Goal: Register for event/course

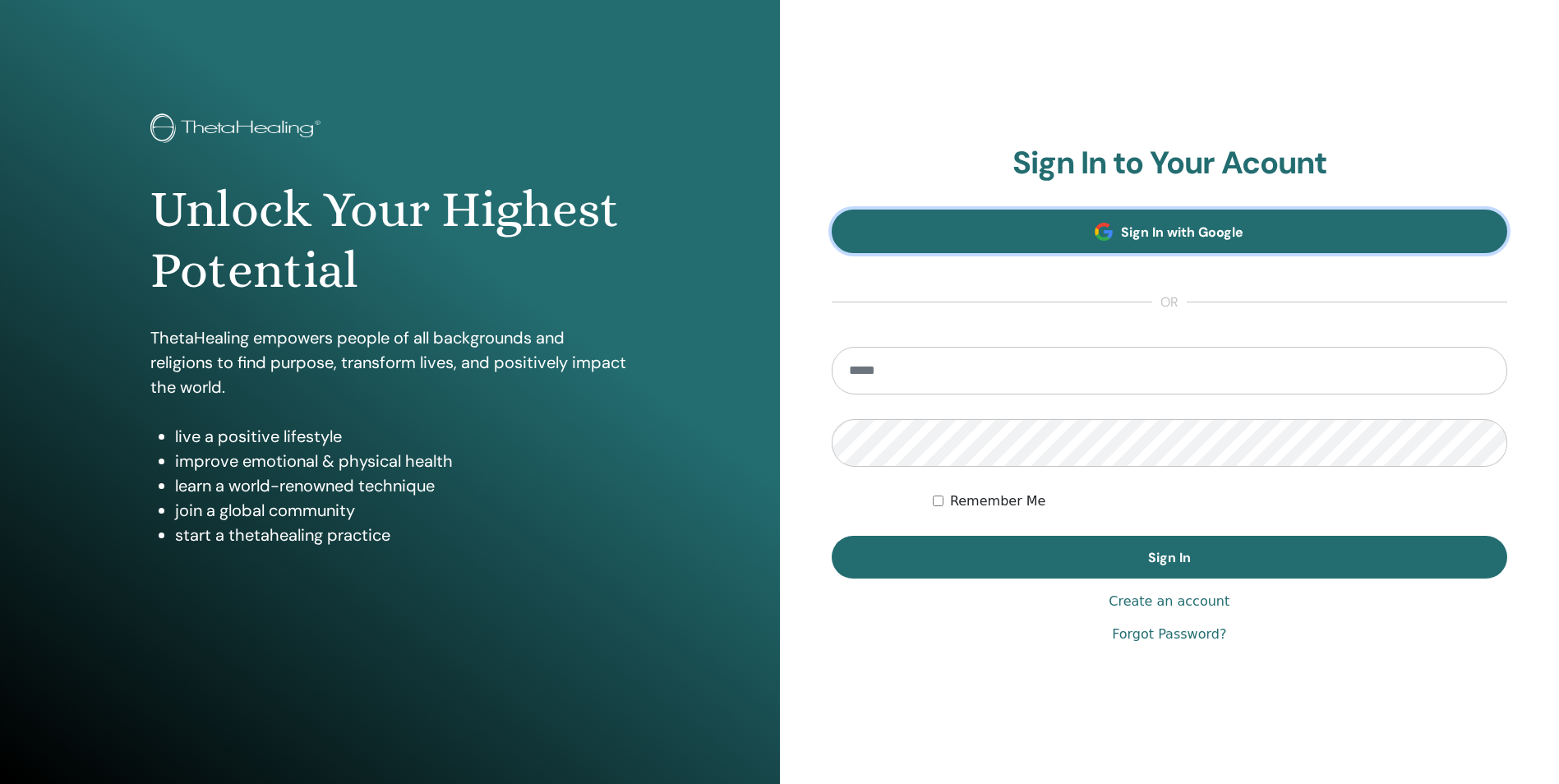
click at [1151, 232] on span "Sign In with Google" at bounding box center [1181, 232] width 122 height 18
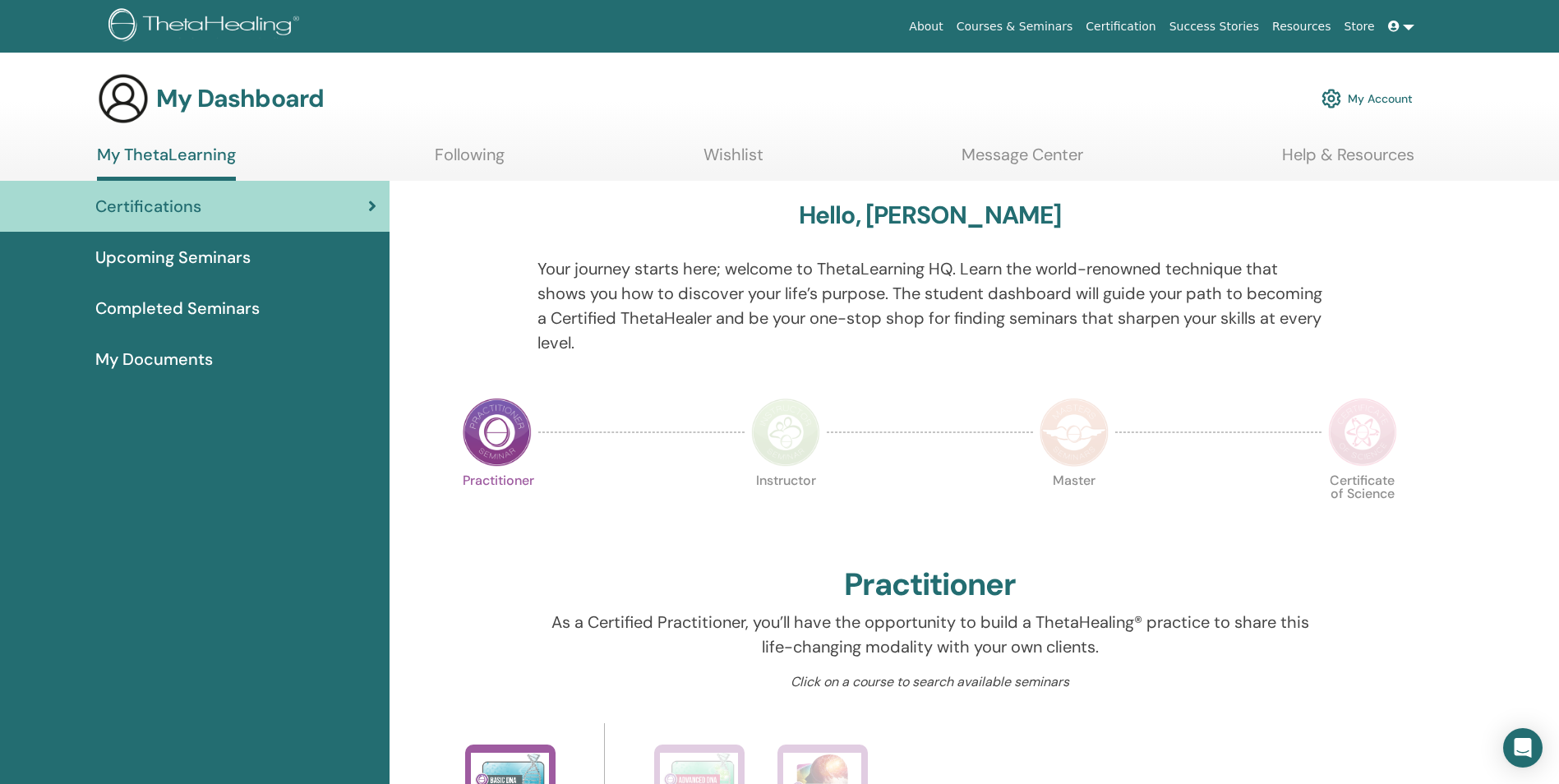
click at [1373, 92] on link "My Account" at bounding box center [1367, 98] width 92 height 36
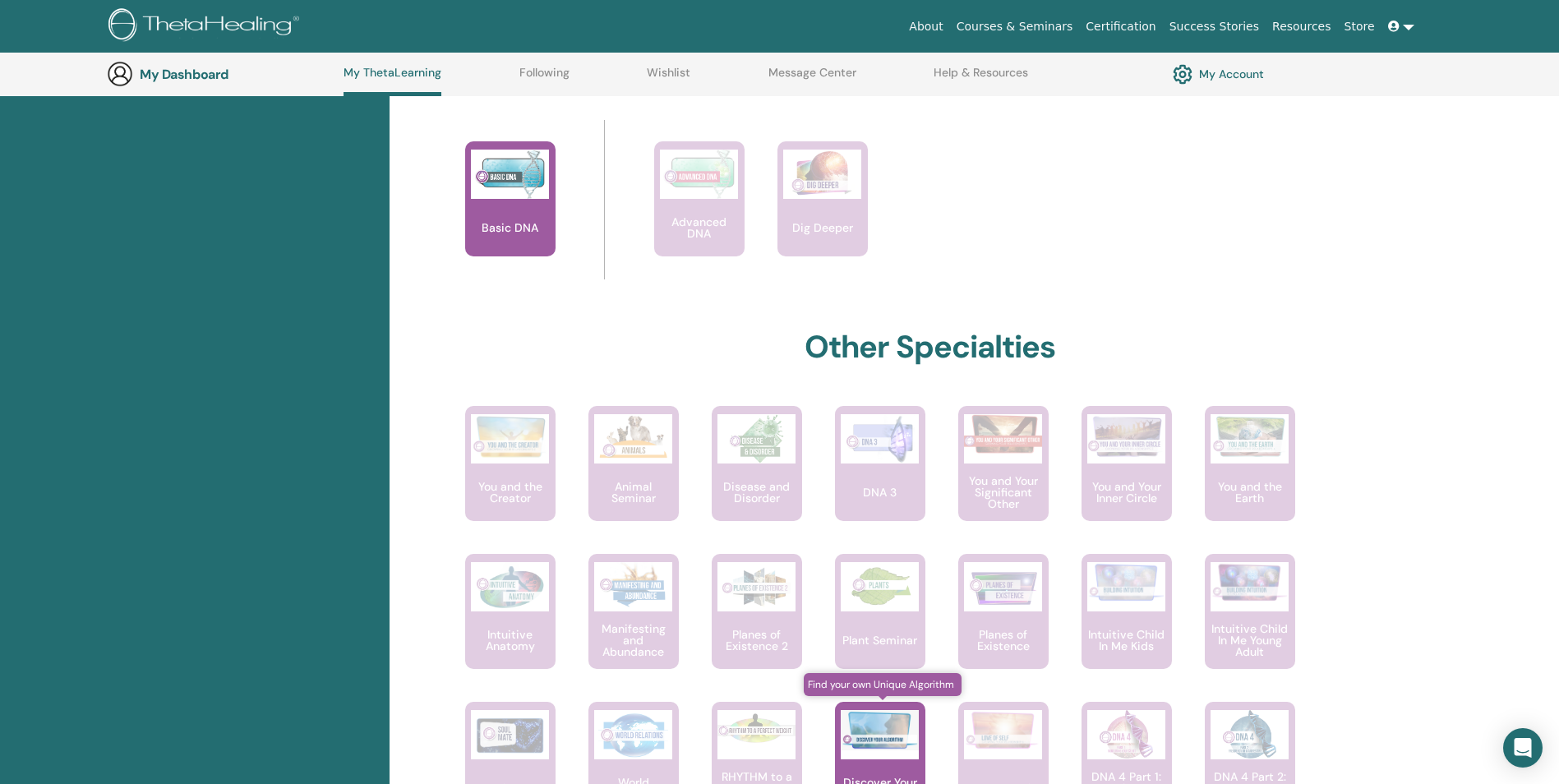
scroll to position [619, 0]
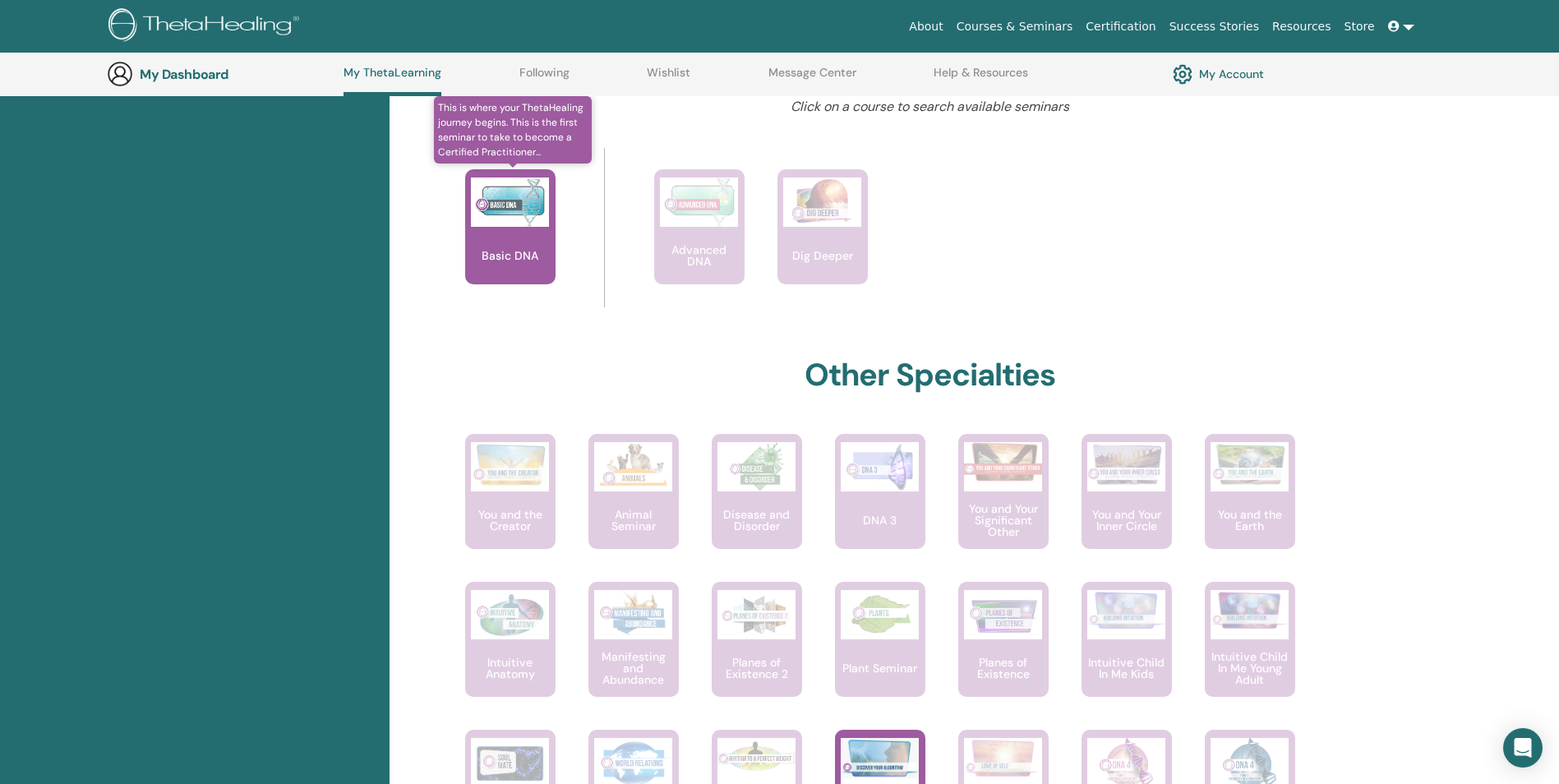
click at [504, 243] on div "Basic DNA" at bounding box center [510, 226] width 91 height 115
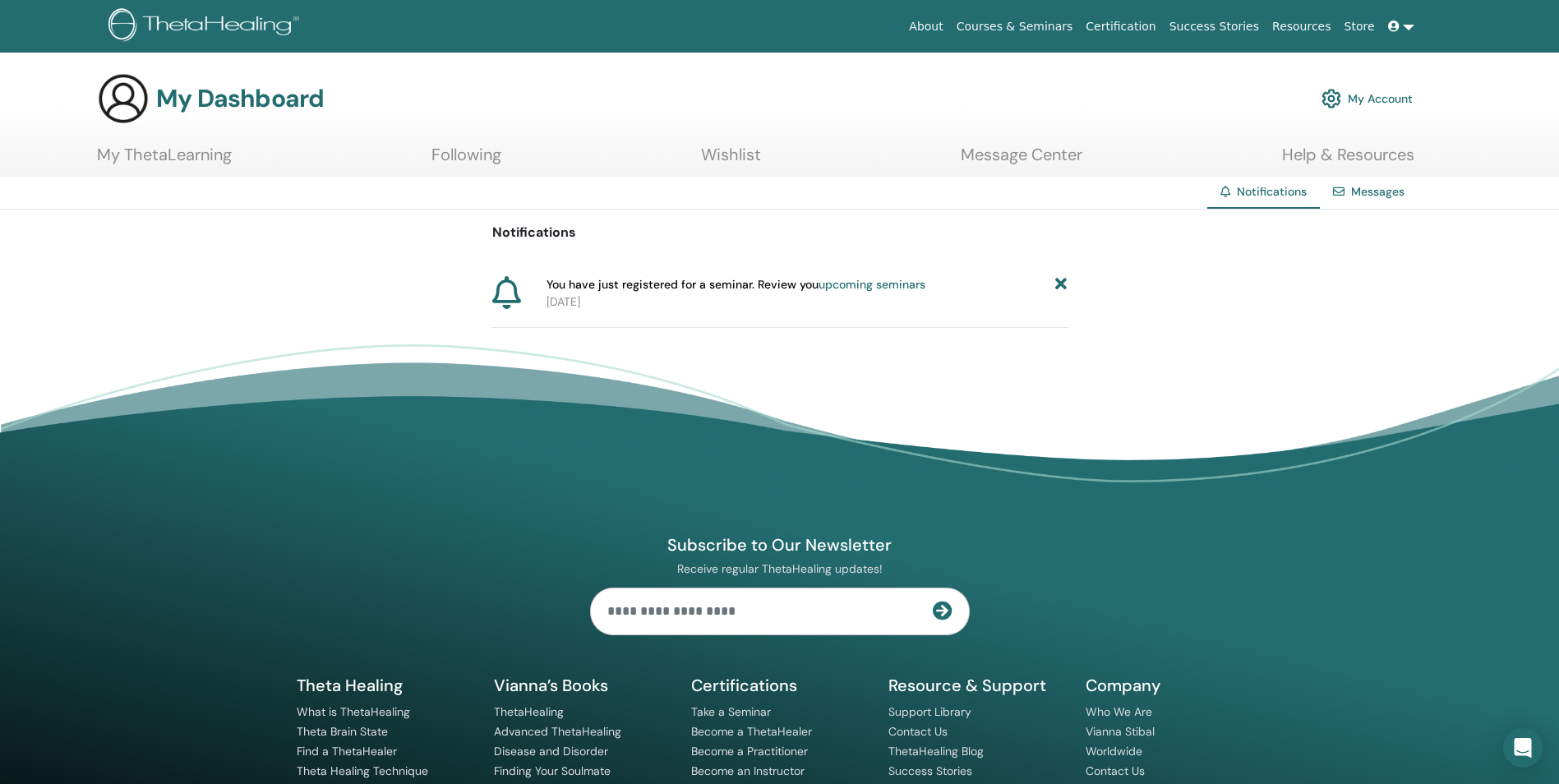
click at [856, 285] on link "upcoming seminars" at bounding box center [871, 284] width 107 height 15
